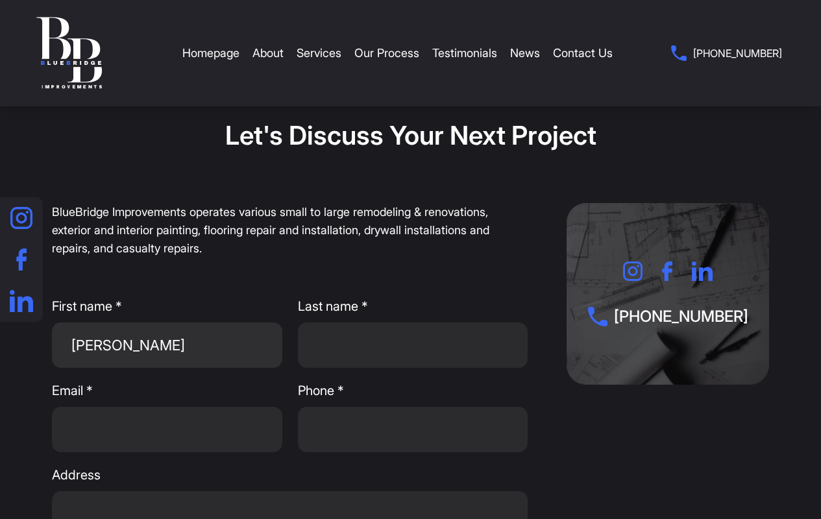
type input "[PERSON_NAME]"
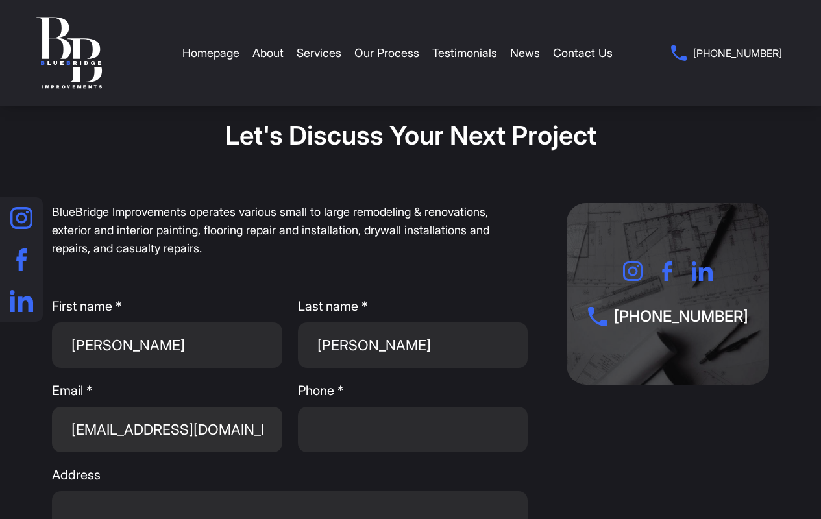
type input "[EMAIL_ADDRESS][DOMAIN_NAME]"
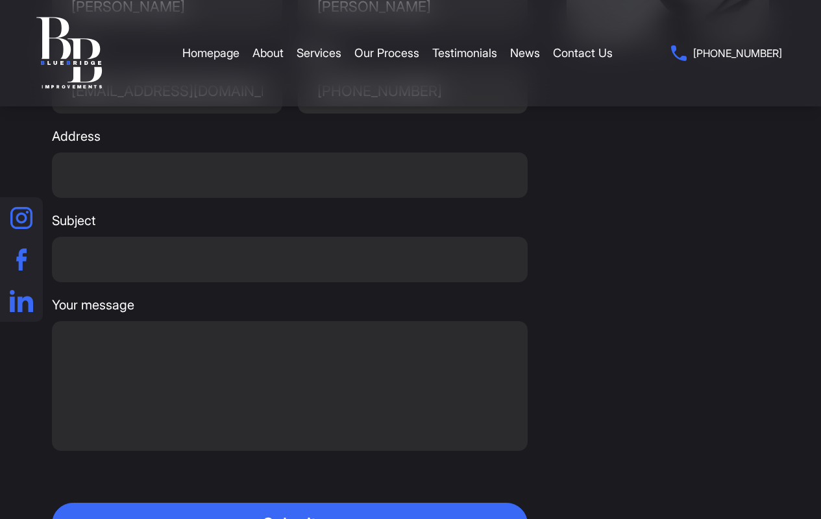
type input "[PHONE_NUMBER]"
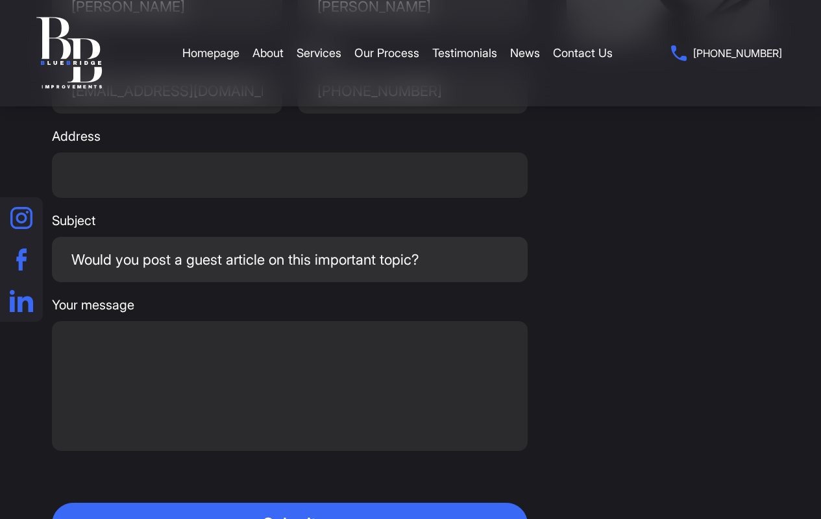
type input "Would you post a guest article on this important topic?"
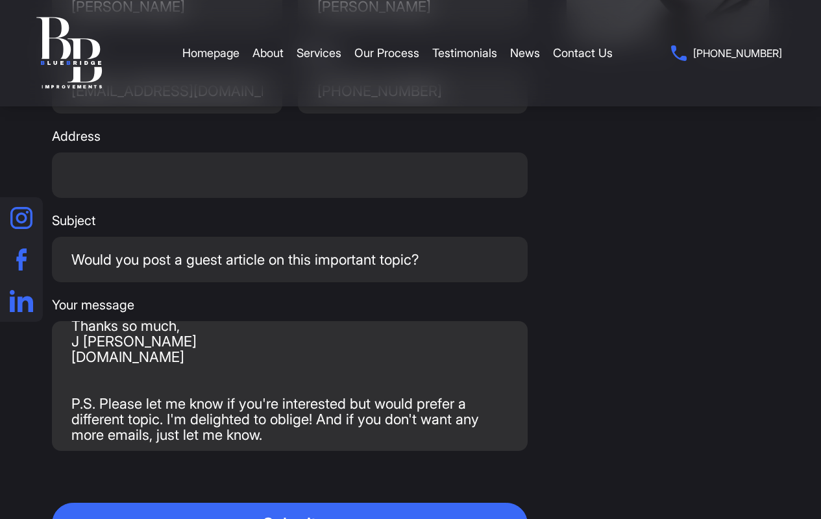
scroll to position [365, 0]
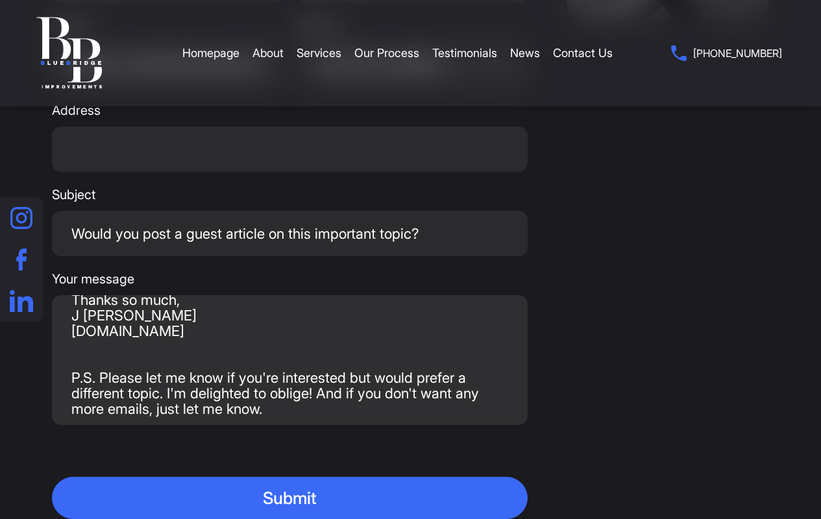
type textarea "Hello! Buying a home is exciting—but unexpected repairs? Not so much. A solid h…"
click at [289, 498] on button "Submit" at bounding box center [290, 498] width 476 height 42
